Goal: Task Accomplishment & Management: Manage account settings

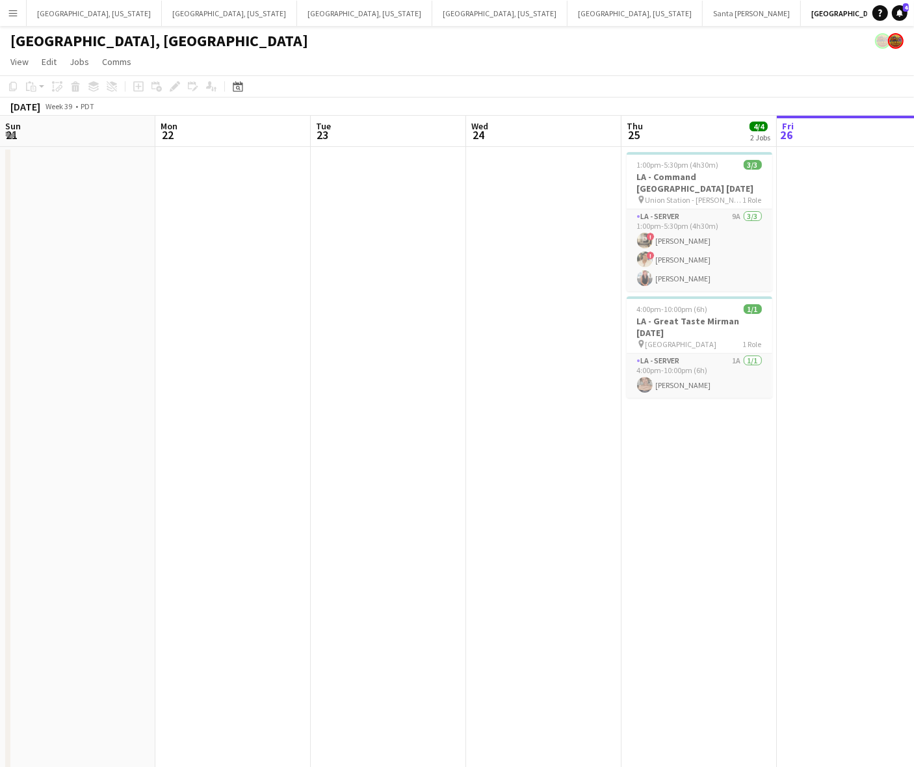
scroll to position [0, 310]
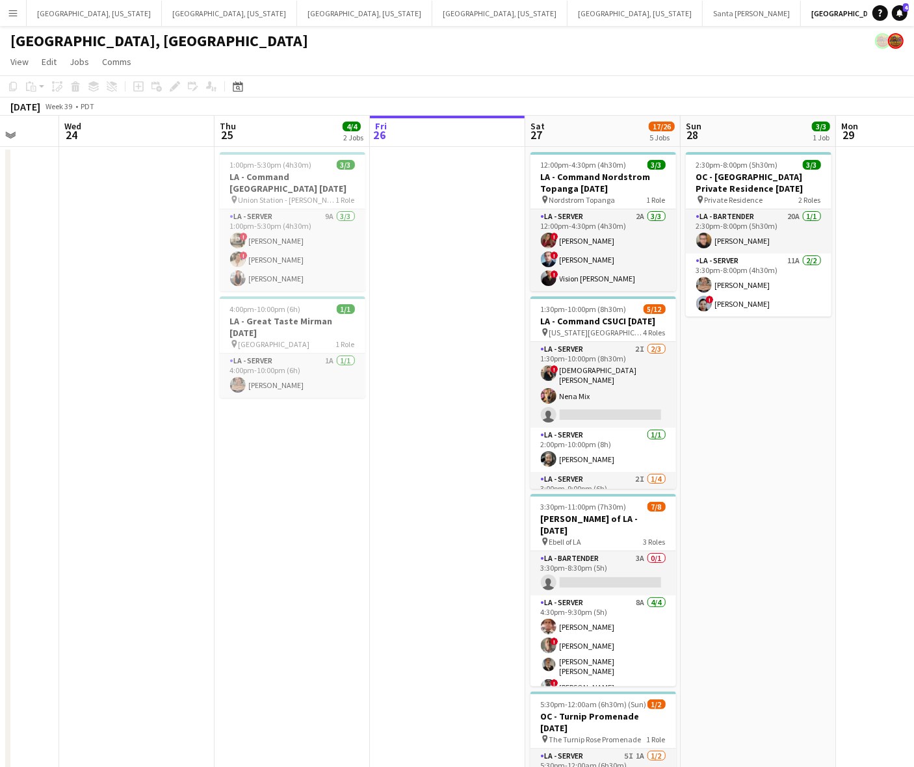
drag, startPoint x: 509, startPoint y: 405, endPoint x: 256, endPoint y: 489, distance: 267.1
click at [260, 490] on app-calendar-viewport "Sun 21 Mon 22 Tue 23 Wed 24 Thu 25 4/4 2 Jobs Fri 26 Sat 27 17/26 5 Jobs Sun 28…" at bounding box center [457, 532] width 914 height 832
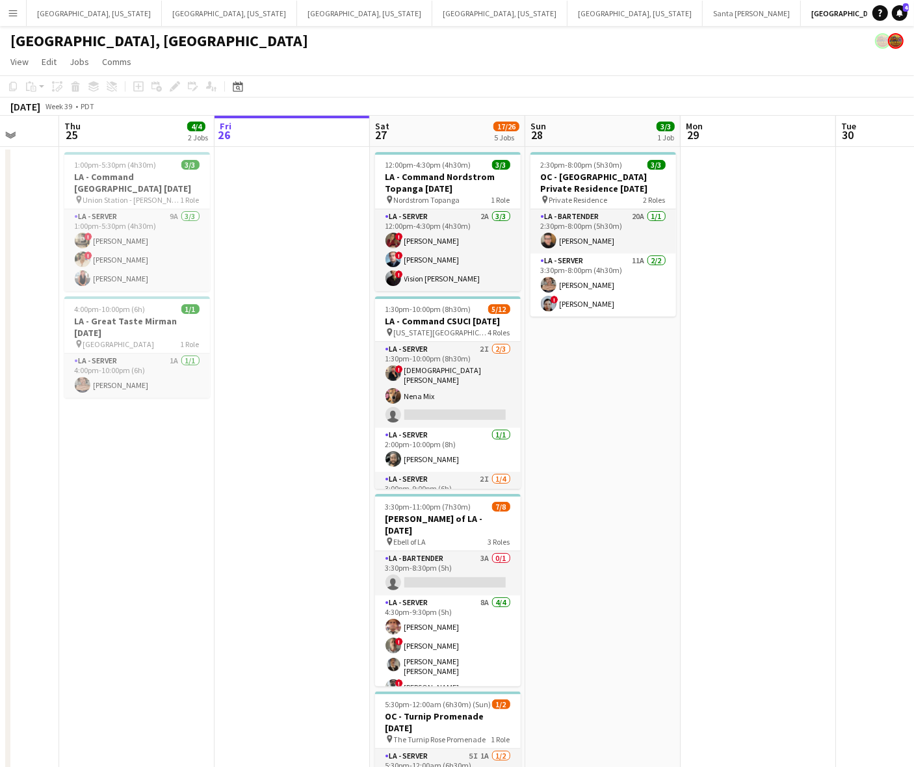
scroll to position [0, 445]
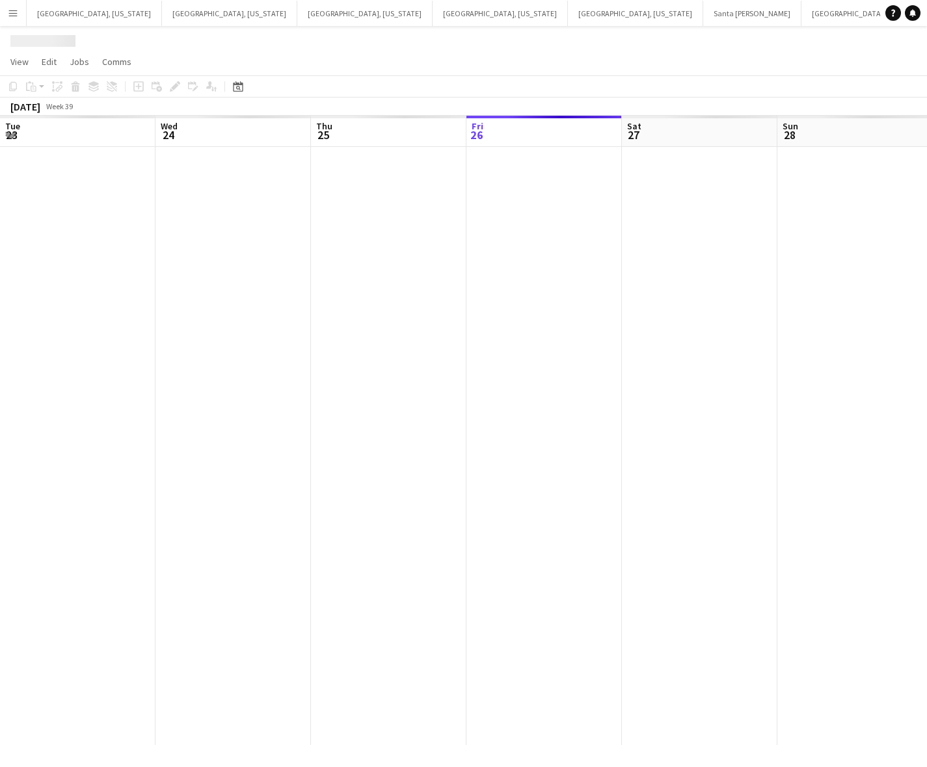
scroll to position [0, 310]
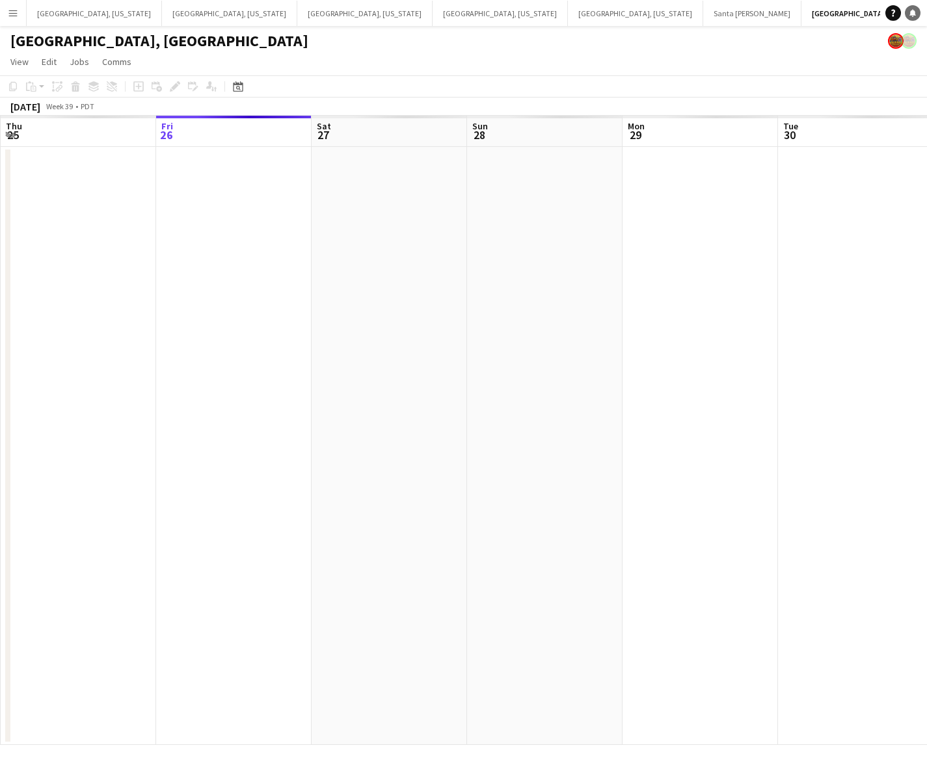
click at [912, 10] on icon at bounding box center [912, 12] width 7 height 7
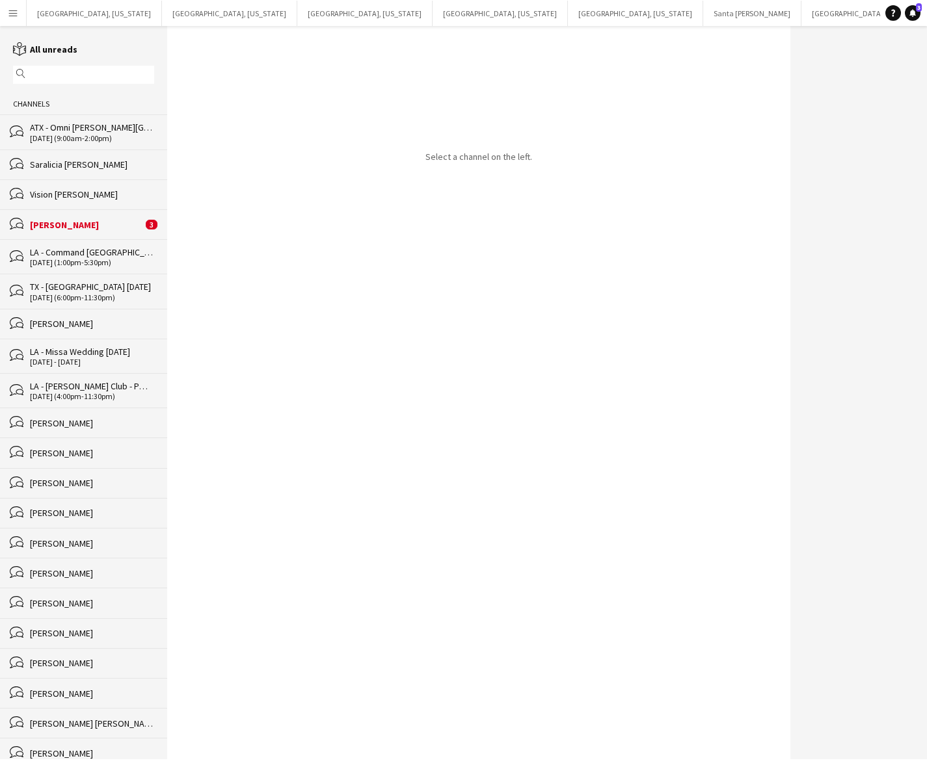
click at [67, 140] on div "[DATE] (9:00am-2:00pm)" at bounding box center [92, 138] width 124 height 9
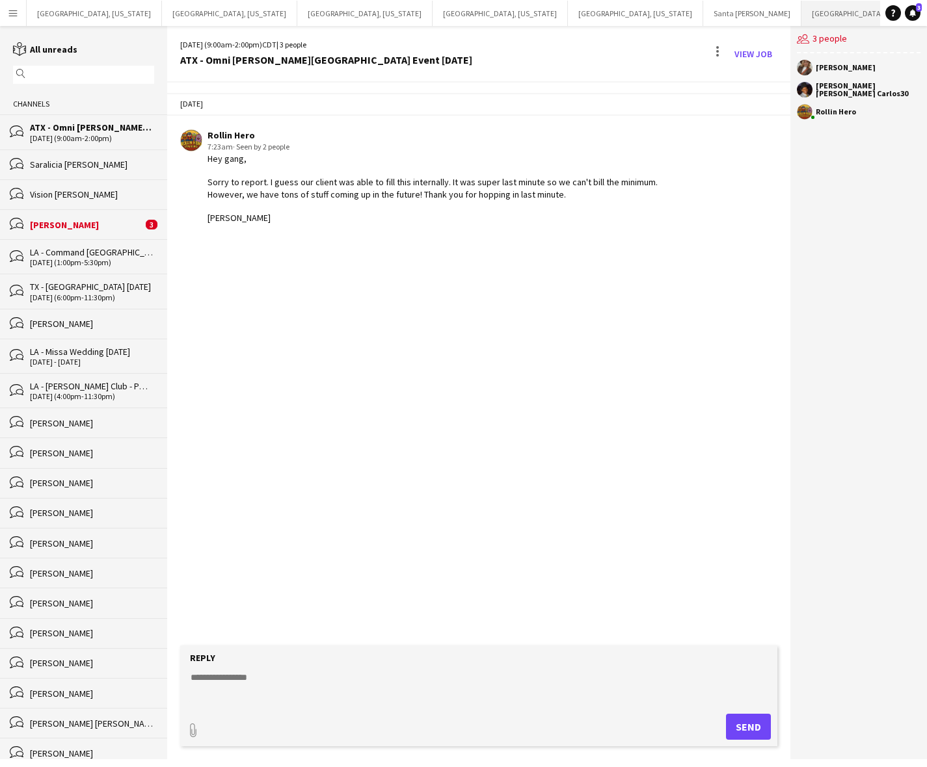
click at [801, 8] on button "[GEOGRAPHIC_DATA], [GEOGRAPHIC_DATA] Close" at bounding box center [885, 13] width 168 height 25
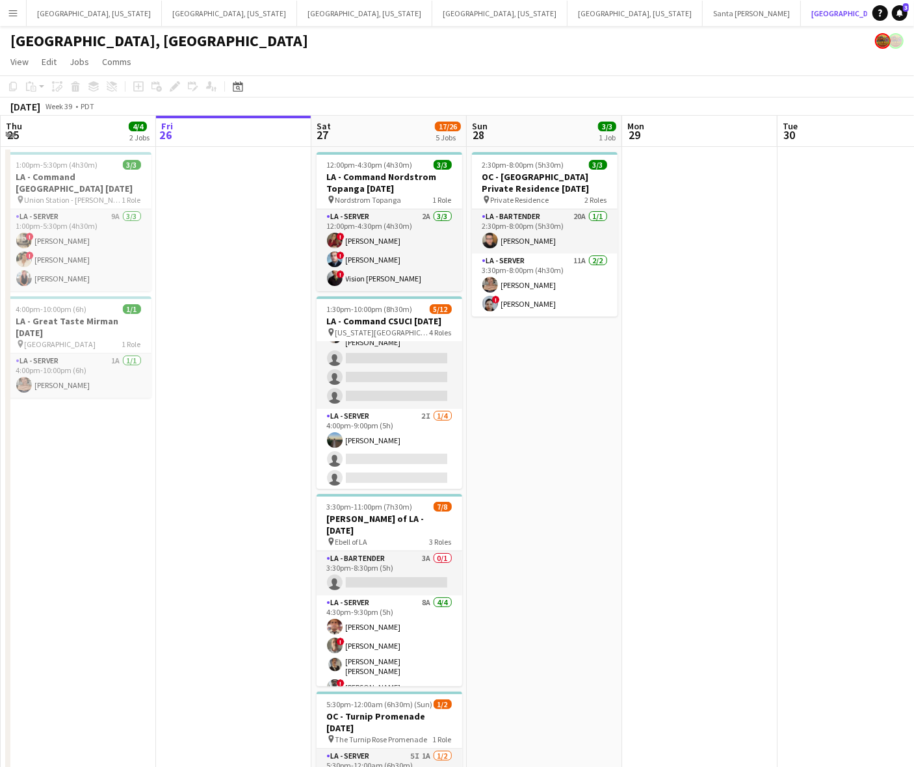
scroll to position [182, 0]
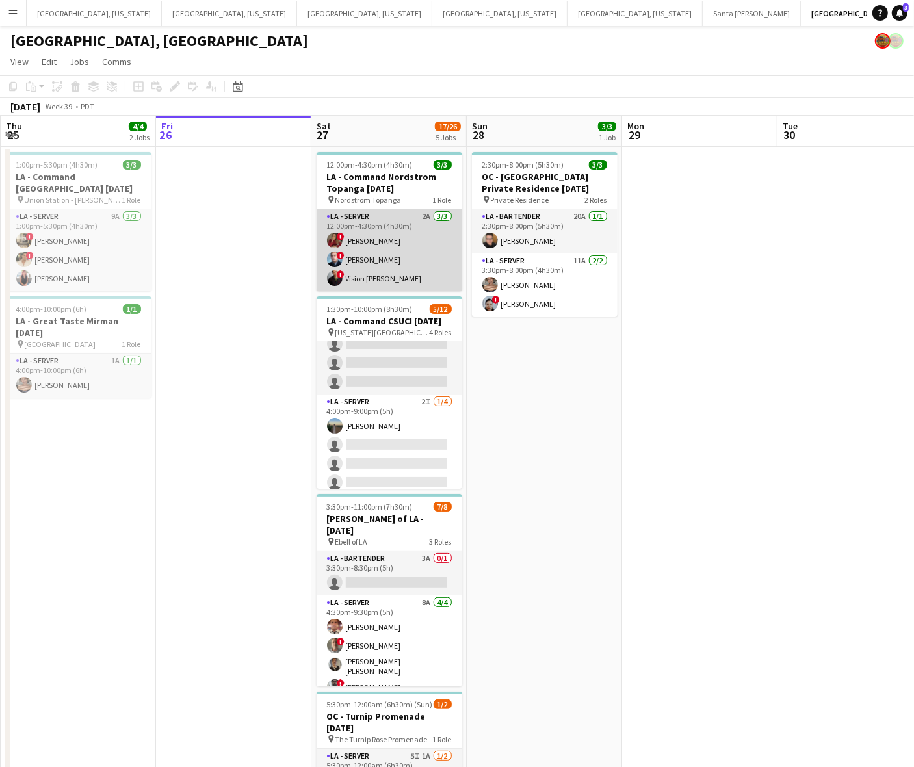
click at [376, 265] on app-card-role "LA - Server 2A [DATE] 12:00pm-4:30pm (4h30m) ! [PERSON_NAME] ! [PERSON_NAME] ! …" at bounding box center [390, 250] width 146 height 82
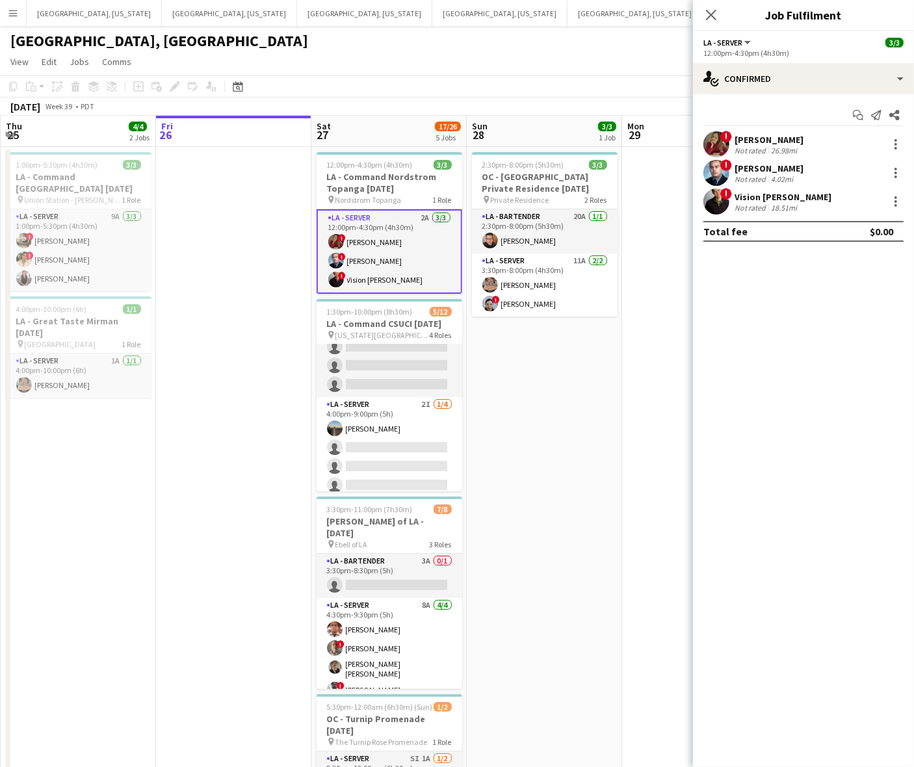
click at [743, 198] on div "Vision [PERSON_NAME]" at bounding box center [783, 197] width 97 height 12
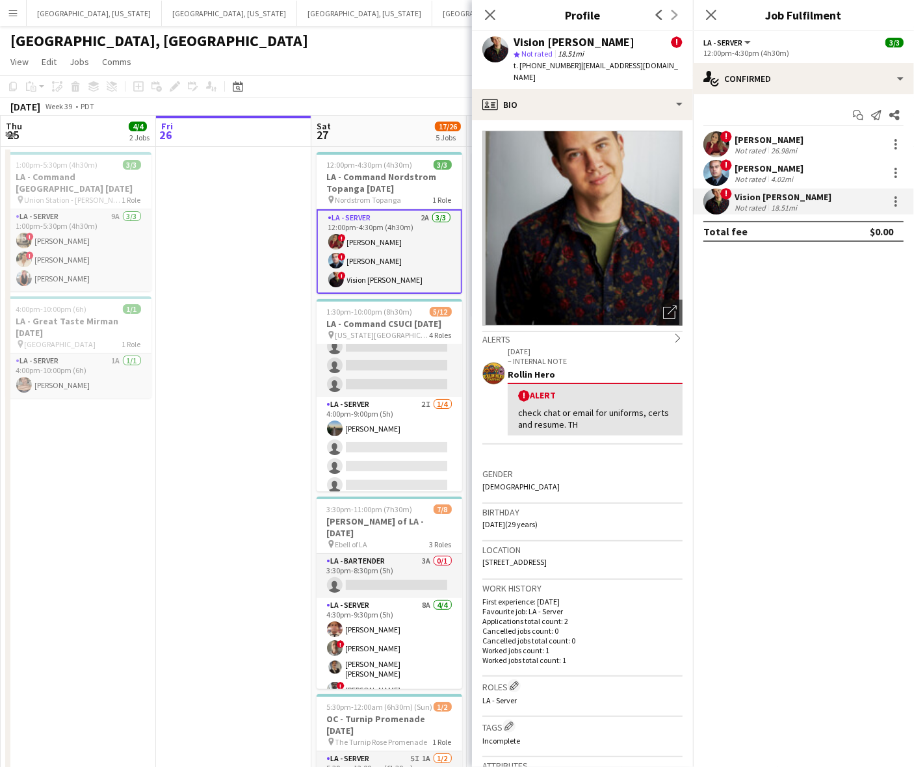
drag, startPoint x: 627, startPoint y: 551, endPoint x: 483, endPoint y: 551, distance: 144.3
click at [483, 551] on div "Location [STREET_ADDRESS]" at bounding box center [582, 561] width 200 height 38
copy span "[STREET_ADDRESS]"
click at [206, 342] on app-date-cell at bounding box center [233, 547] width 155 height 801
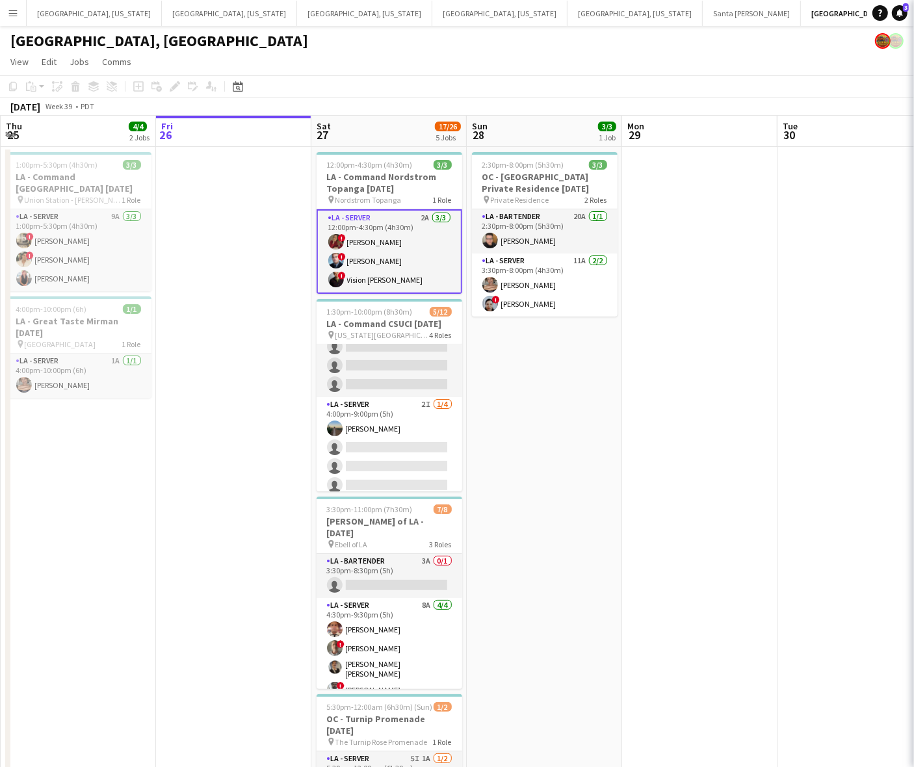
scroll to position [0, 307]
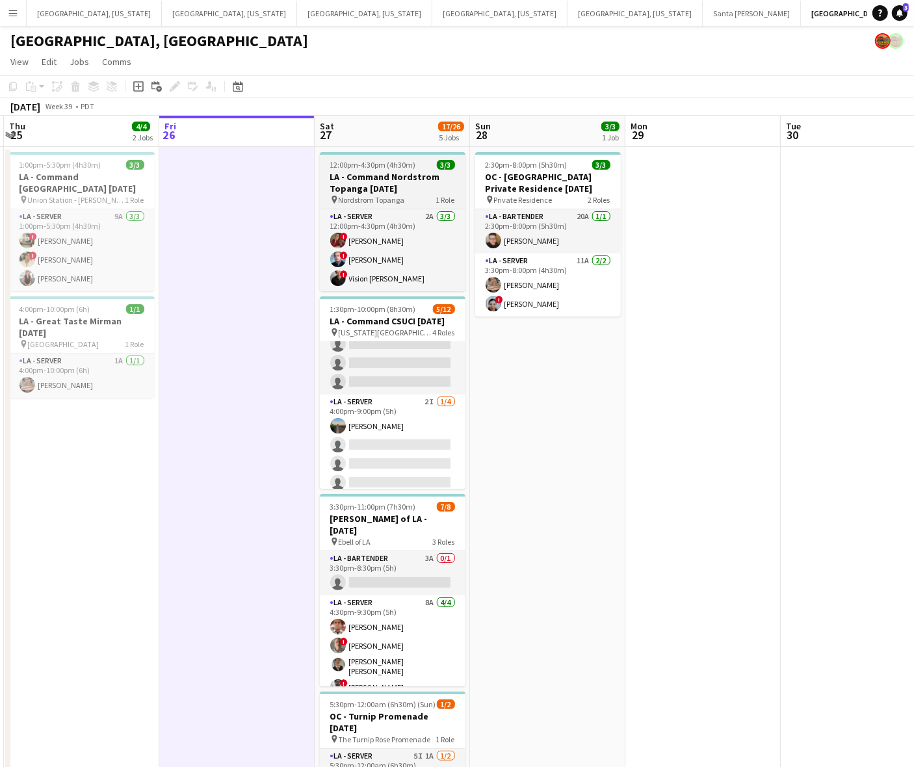
click at [381, 186] on h3 "LA - Command Nordstrom Topanga [DATE]" at bounding box center [393, 182] width 146 height 23
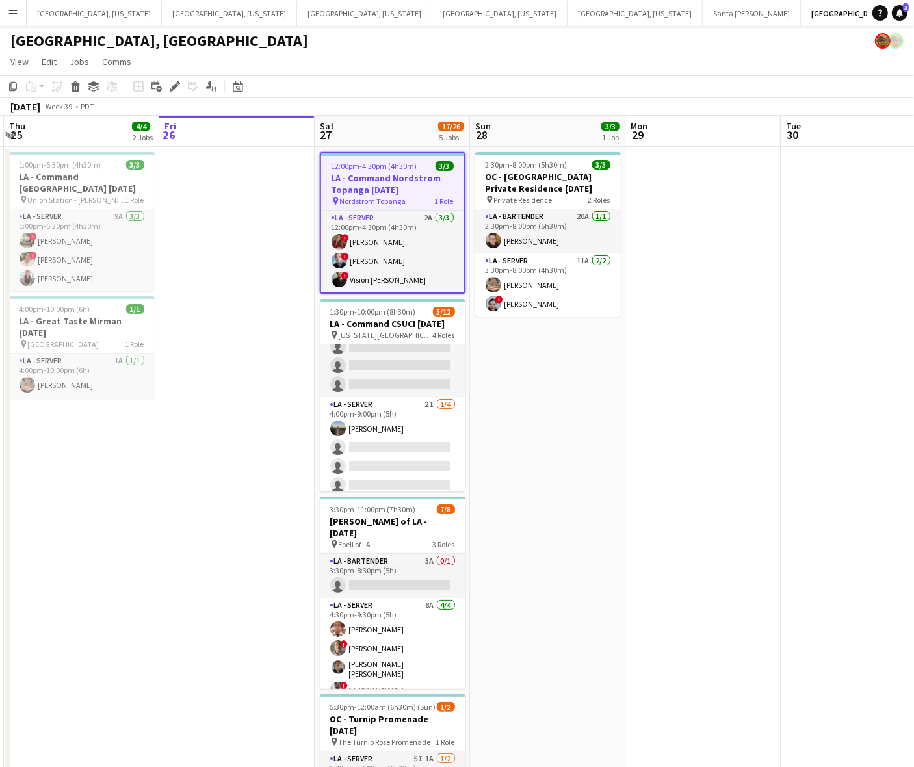
drag, startPoint x: 176, startPoint y: 88, endPoint x: 274, endPoint y: 86, distance: 97.6
click at [176, 88] on icon "Edit" at bounding box center [175, 86] width 10 height 10
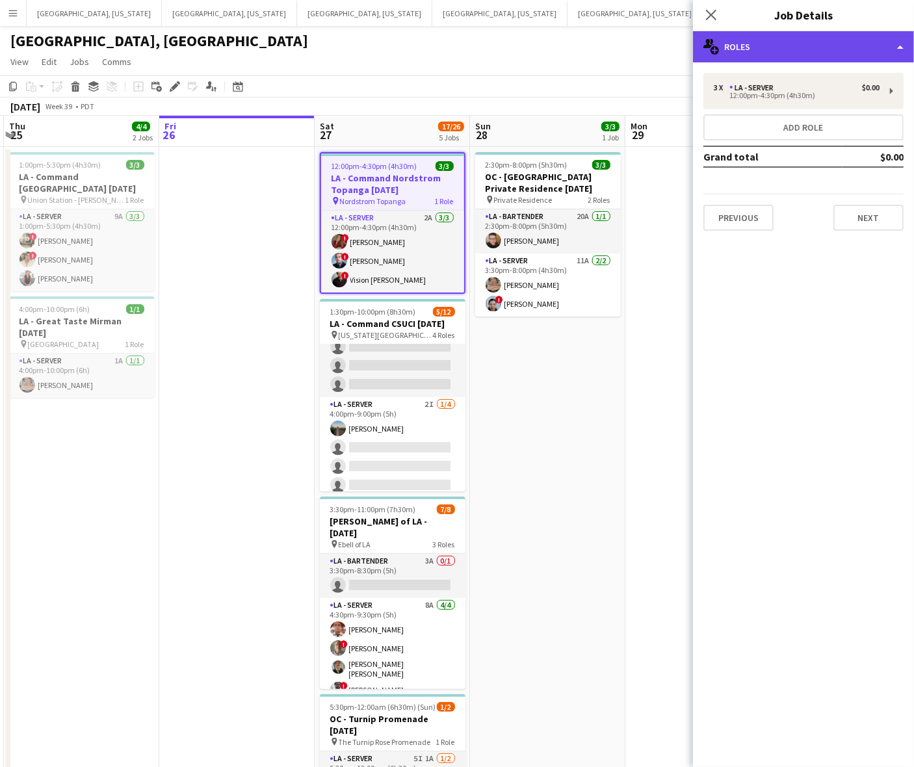
click at [761, 44] on div "multiple-users-add Roles" at bounding box center [803, 46] width 221 height 31
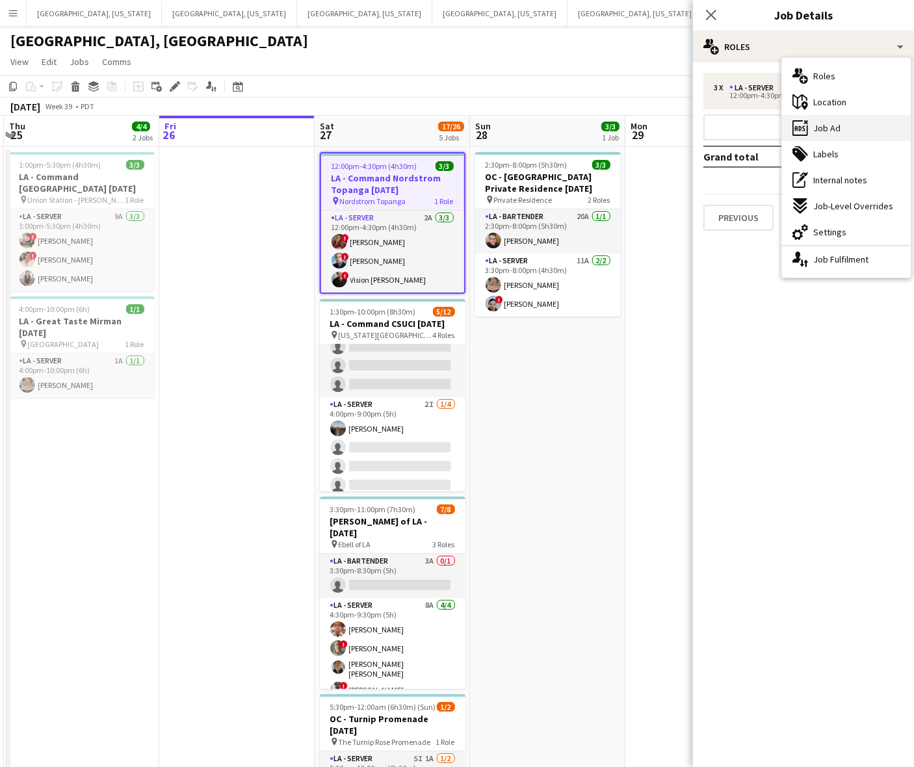
click at [832, 129] on span "Job Ad" at bounding box center [826, 128] width 27 height 12
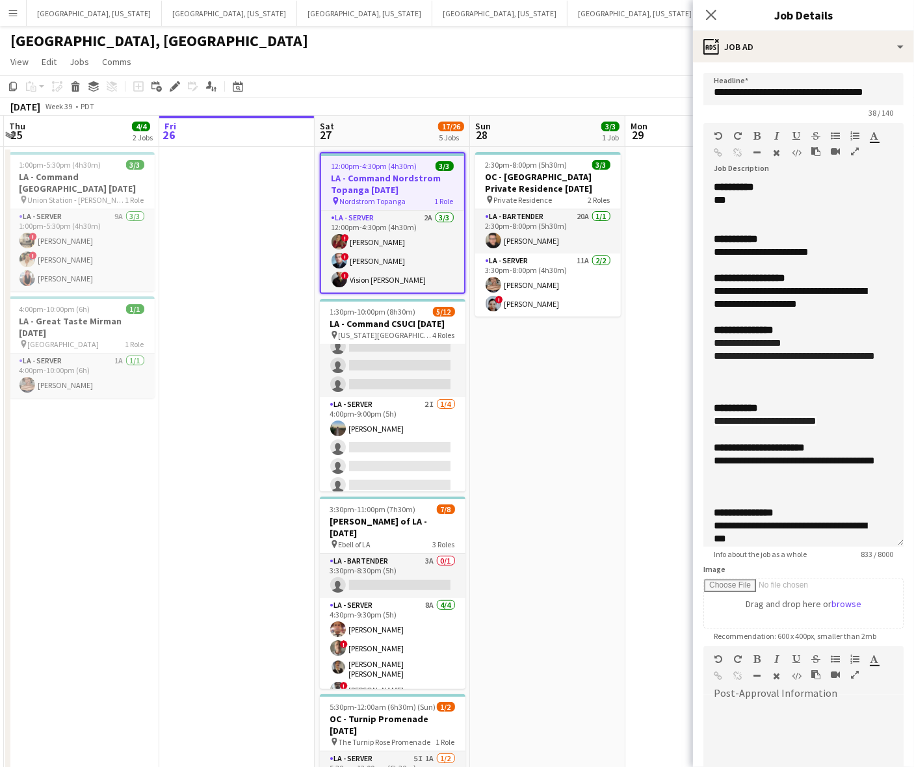
drag, startPoint x: 902, startPoint y: 252, endPoint x: 879, endPoint y: 540, distance: 289.6
click at [880, 540] on div "**********" at bounding box center [804, 364] width 200 height 366
drag, startPoint x: 705, startPoint y: 368, endPoint x: 683, endPoint y: 354, distance: 26.5
click at [683, 354] on body "Menu Boards Boards Boards All jobs Status Workforce Workforce My Workforce Recr…" at bounding box center [457, 474] width 914 height 948
copy font "**********"
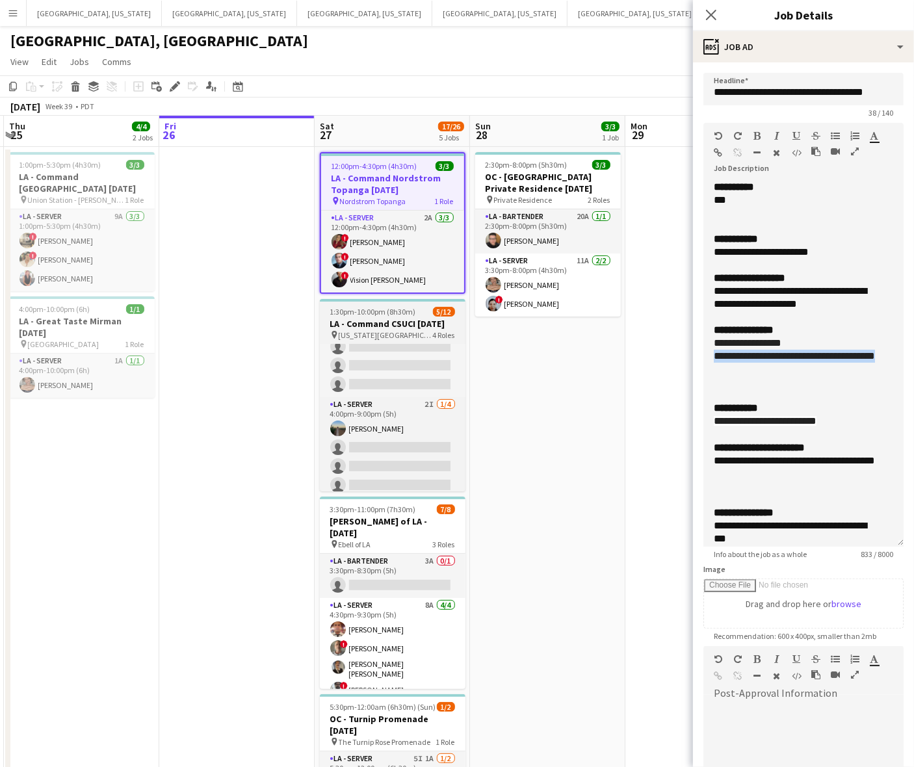
click at [424, 320] on h3 "LA - Command CSUCI [DATE]" at bounding box center [393, 324] width 146 height 12
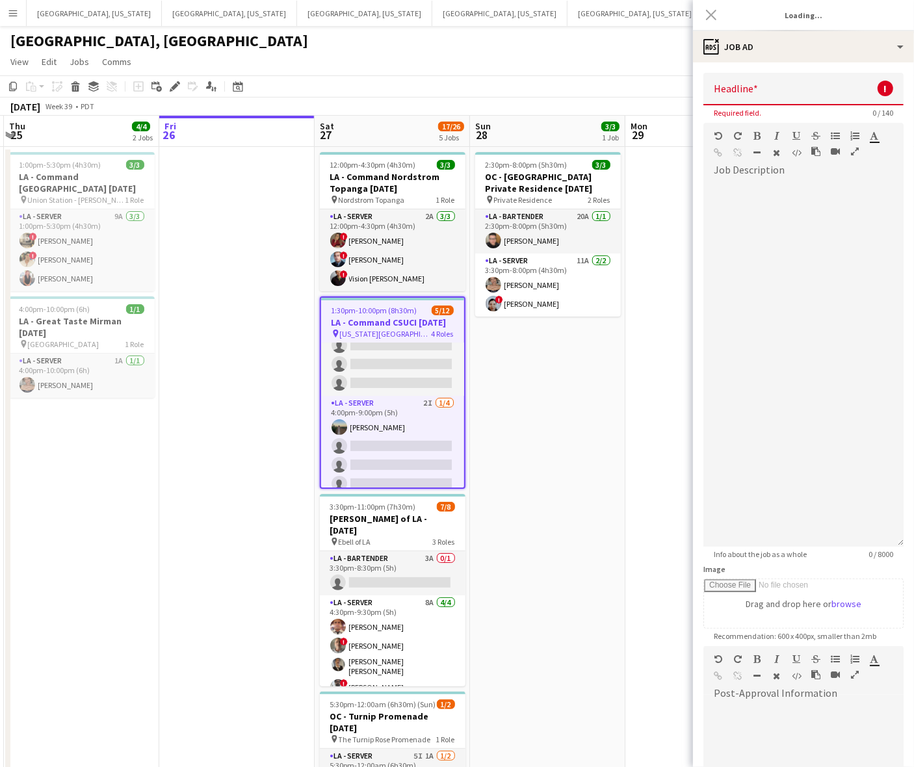
type input "**********"
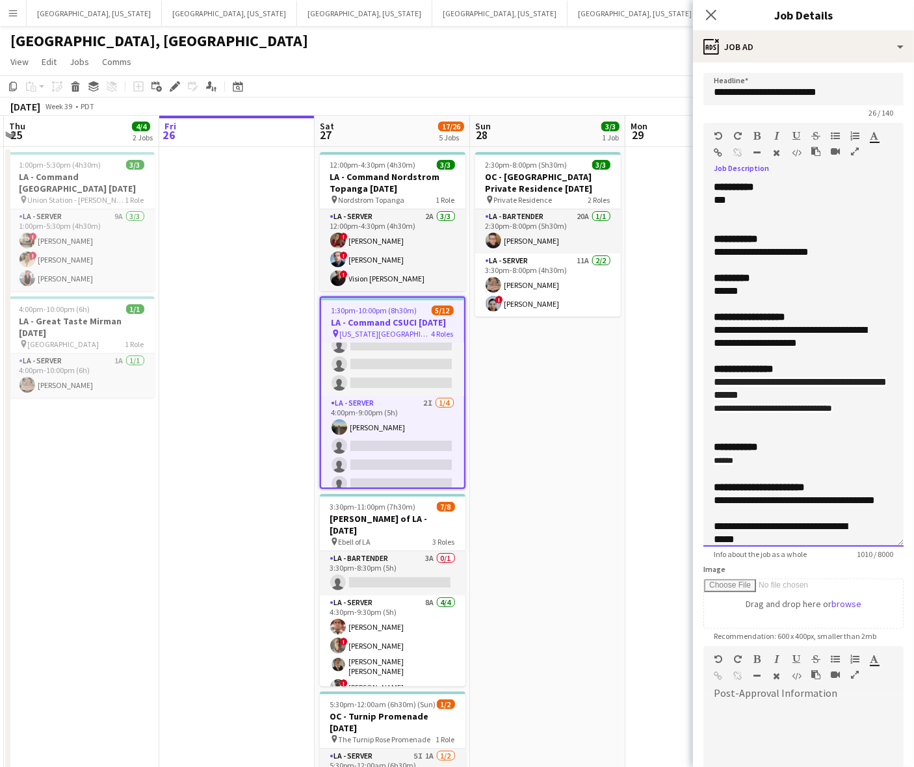
drag, startPoint x: 865, startPoint y: 408, endPoint x: 586, endPoint y: 365, distance: 282.3
click at [707, 414] on div "**********" at bounding box center [804, 364] width 200 height 366
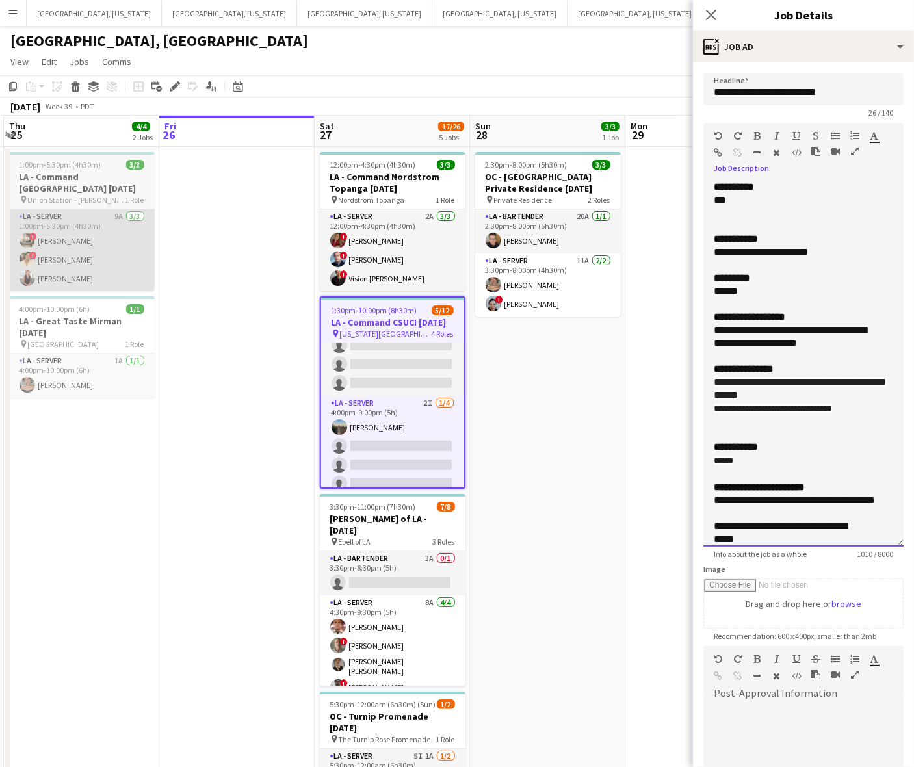
copy span "**********"
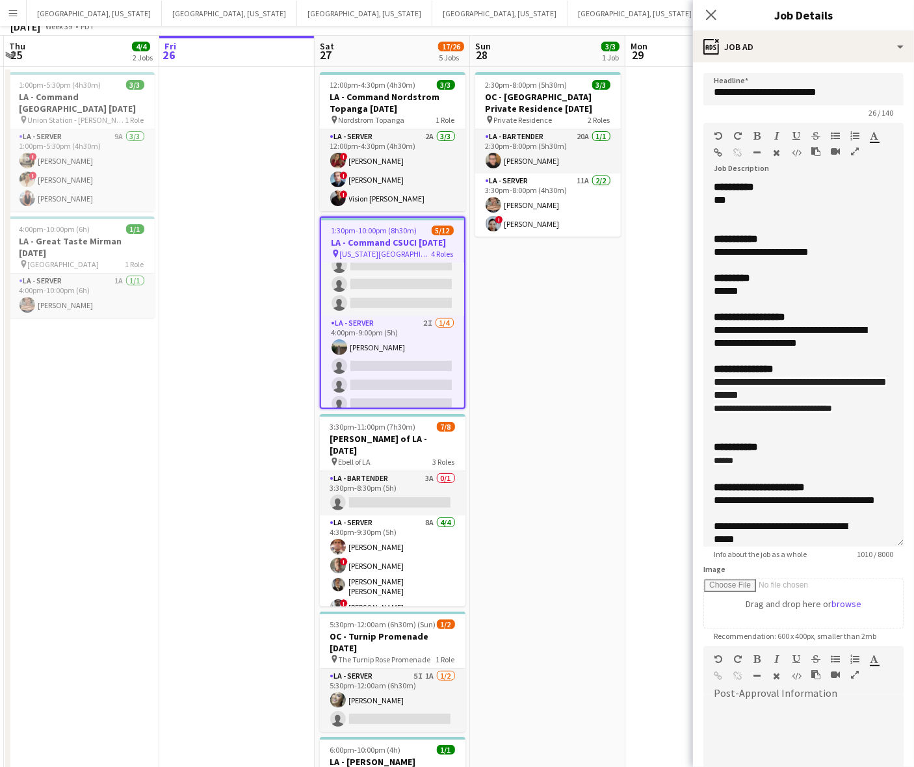
scroll to position [0, 0]
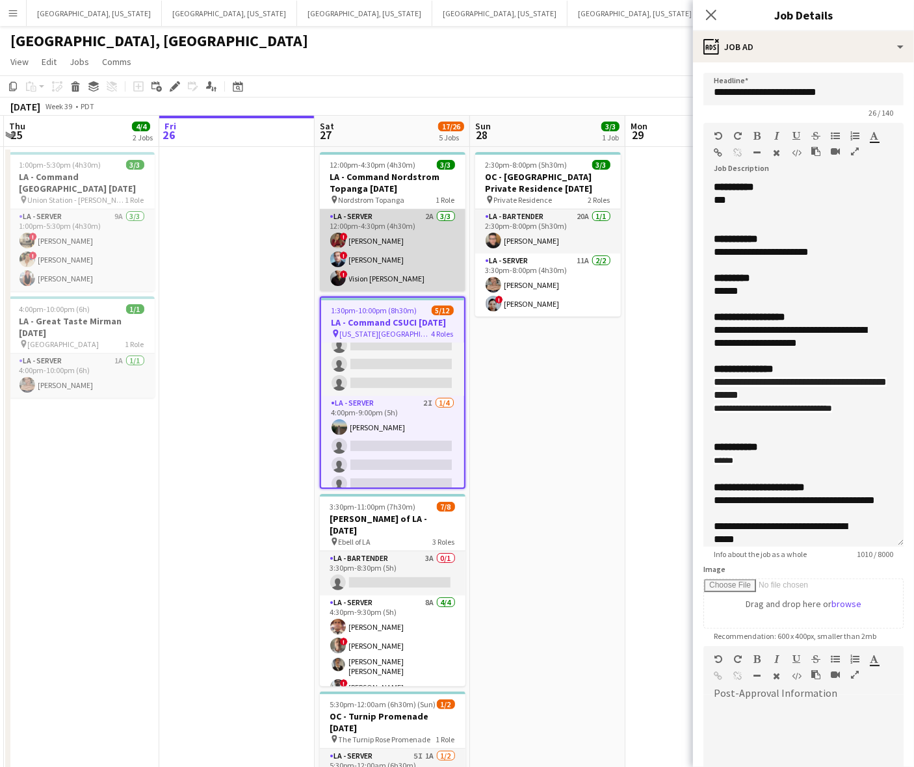
click at [408, 235] on app-card-role "LA - Server 2A [DATE] 12:00pm-4:30pm (4h30m) ! [PERSON_NAME] ! [PERSON_NAME] ! …" at bounding box center [393, 250] width 146 height 82
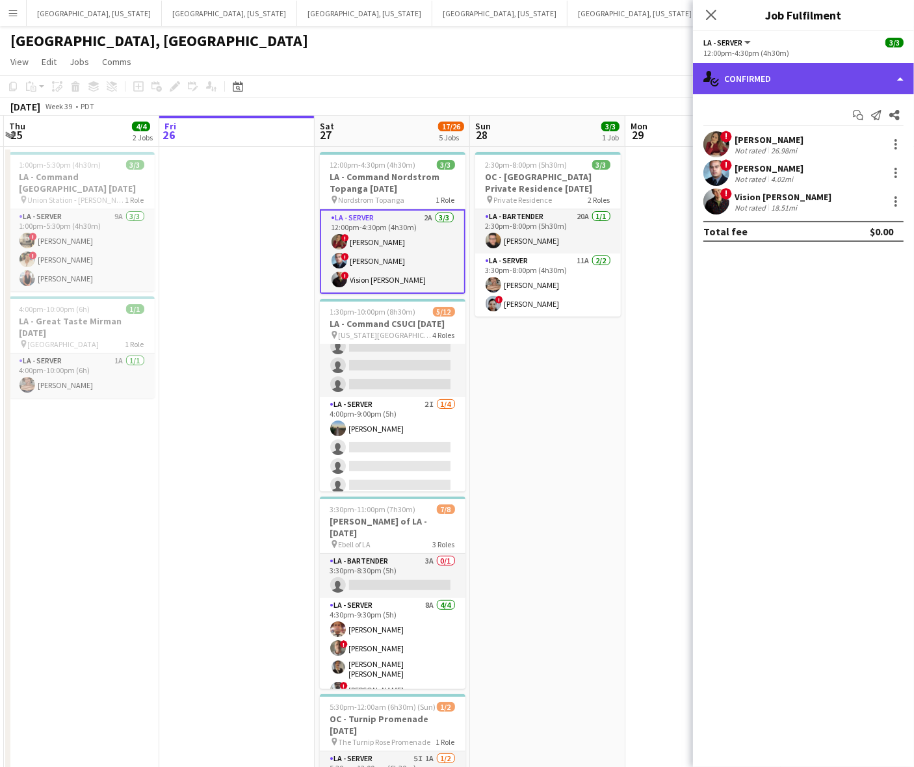
click at [809, 70] on div "single-neutral-actions-check-2 Confirmed" at bounding box center [803, 78] width 221 height 31
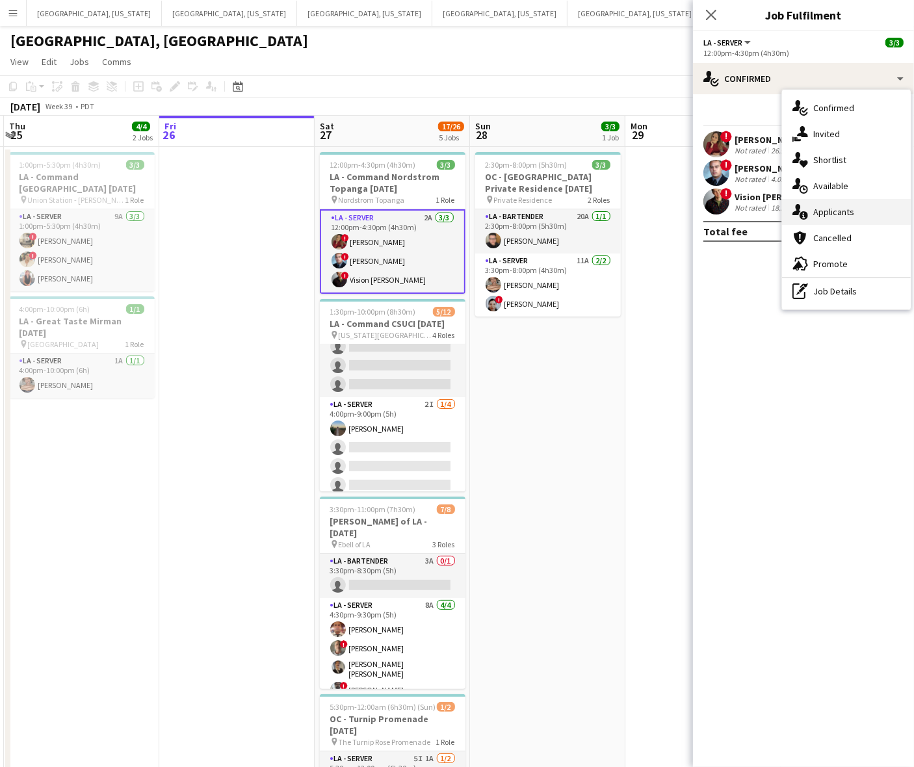
click at [843, 211] on span "Applicants" at bounding box center [833, 212] width 41 height 12
